Goal: Task Accomplishment & Management: Manage account settings

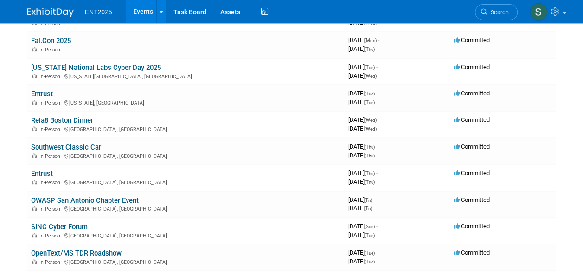
scroll to position [181, 0]
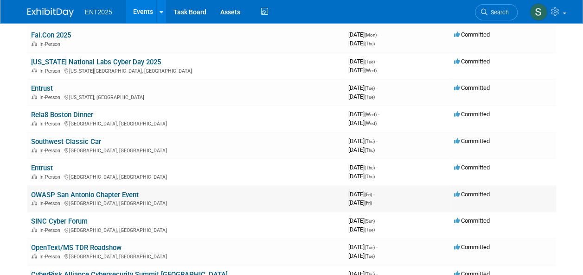
click at [73, 198] on link "OWASP San Antonio Chapter Event" at bounding box center [85, 195] width 108 height 8
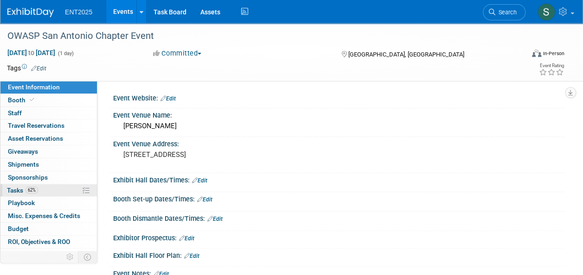
click at [10, 191] on span "Tasks 62%" at bounding box center [22, 190] width 31 height 7
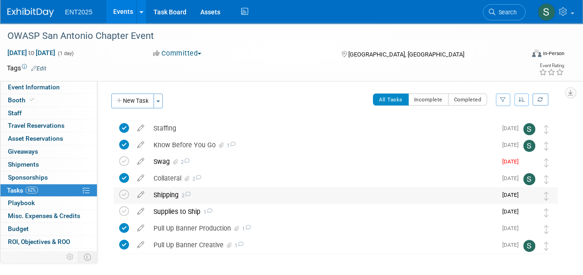
click at [169, 195] on div "Shipping 2" at bounding box center [323, 195] width 348 height 16
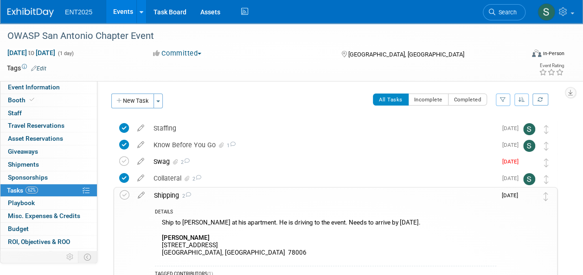
click at [211, 246] on div "Ship to Jayce McKinstry at his apartment. He is driving to the event. Needs to …" at bounding box center [325, 239] width 341 height 44
click at [140, 197] on icon at bounding box center [141, 194] width 16 height 12
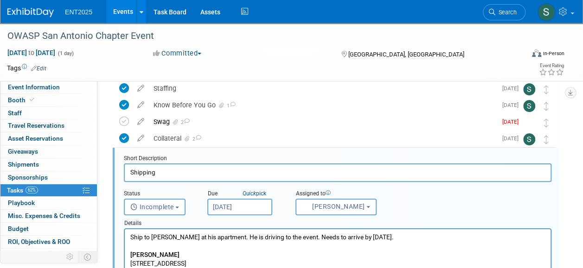
scroll to position [51, 0]
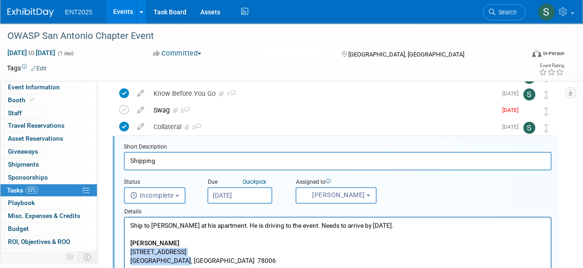
drag, startPoint x: 187, startPoint y: 263, endPoint x: 129, endPoint y: 251, distance: 58.8
click at [130, 251] on body "Ship to Jayce McKinstry at his apartment. He is driving to the event. Needs to …" at bounding box center [338, 244] width 416 height 44
copy p "212 Shadywood St. Boerne, TX 78006"
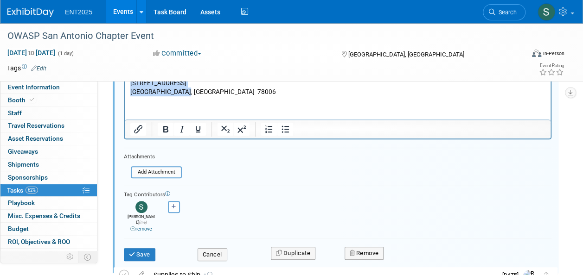
scroll to position [222, 0]
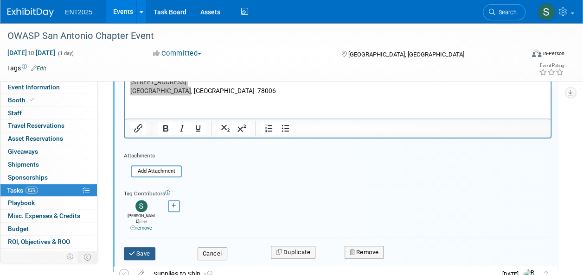
click at [135, 248] on button "Save" at bounding box center [140, 254] width 32 height 13
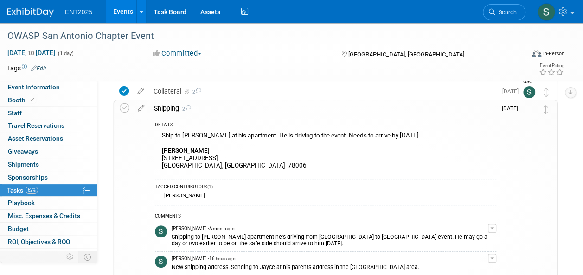
scroll to position [0, 0]
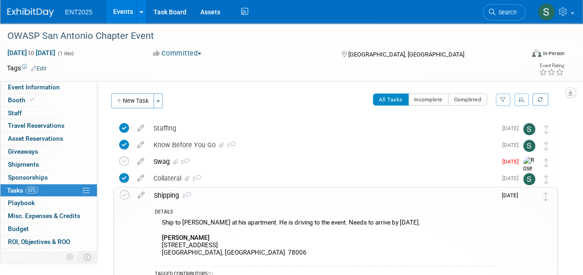
click at [160, 200] on div "Shipping 2" at bounding box center [322, 196] width 347 height 16
